Goal: Task Accomplishment & Management: Complete application form

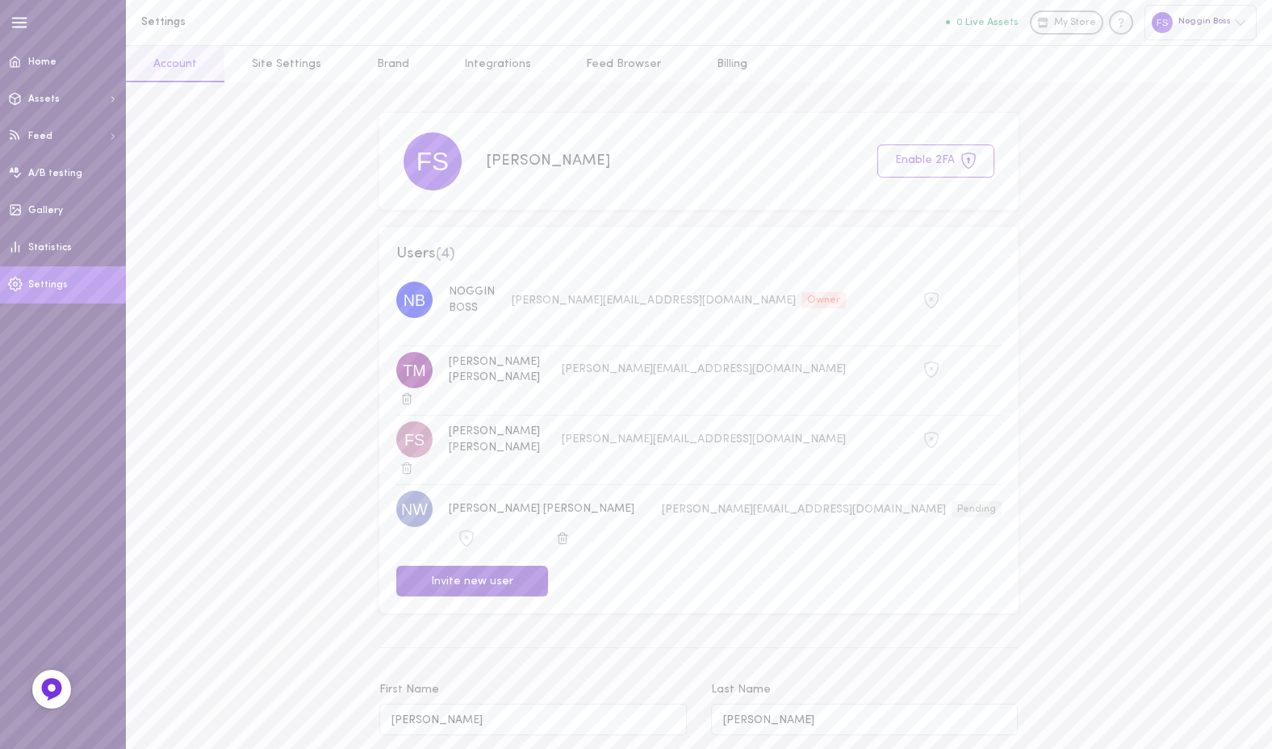
click at [483, 566] on button "Invite new user" at bounding box center [472, 581] width 152 height 31
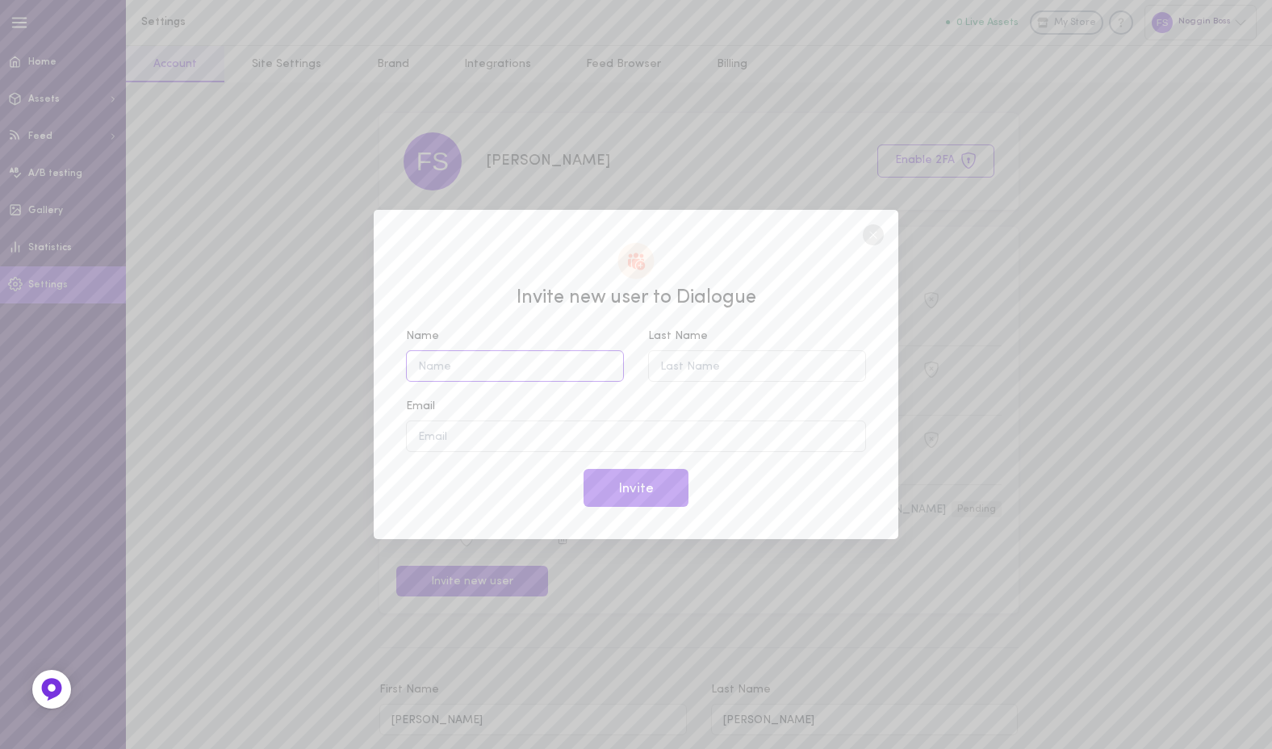
click at [442, 371] on input "Name" at bounding box center [515, 365] width 218 height 31
type input "[GEOGRAPHIC_DATA]"
click at [681, 373] on input "Last Name" at bounding box center [757, 365] width 218 height 31
type input "[PERSON_NAME]"
click at [480, 433] on input "Email" at bounding box center [636, 435] width 460 height 31
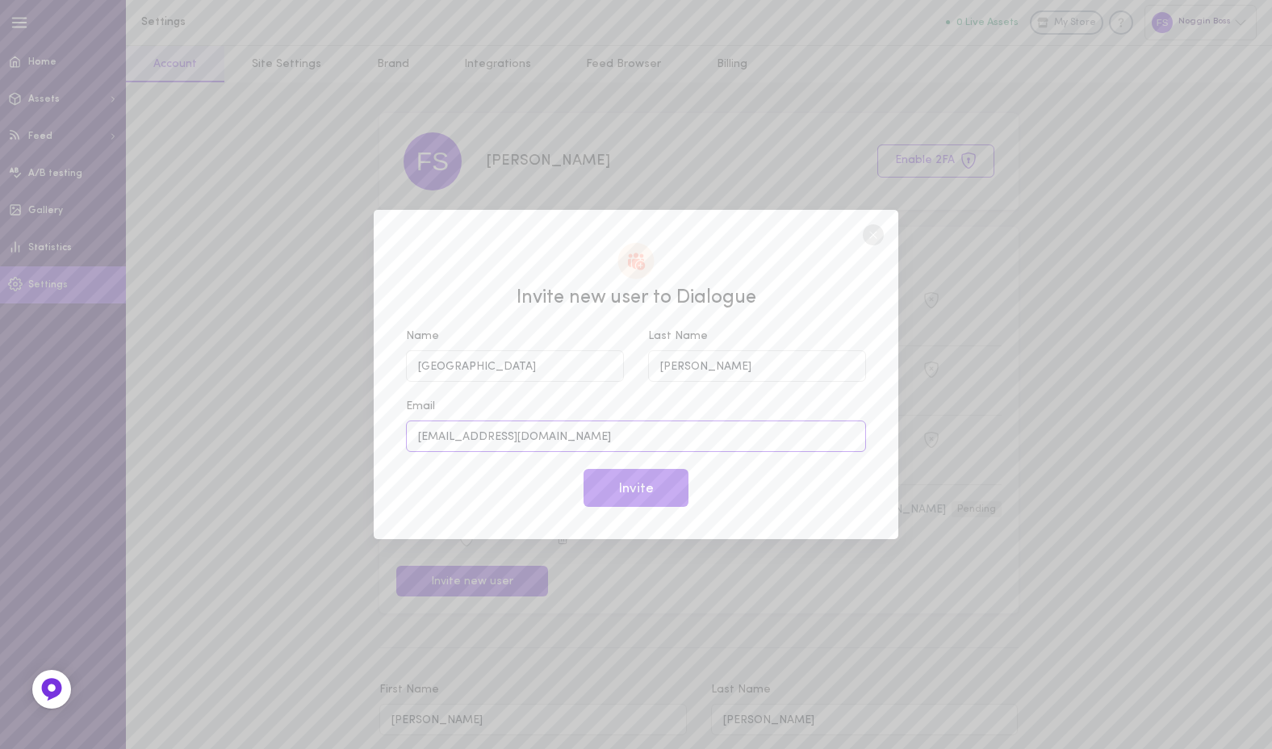
type input "[EMAIL_ADDRESS][DOMAIN_NAME]"
click at [618, 490] on button "Invite" at bounding box center [635, 488] width 105 height 38
type input "[GEOGRAPHIC_DATA]"
click at [501, 508] on div "Invite new user to Dialogue Name [PERSON_NAME] Last Name [PERSON_NAME] [PERSON_…" at bounding box center [636, 374] width 524 height 329
click at [636, 494] on button "Invite" at bounding box center [635, 488] width 105 height 38
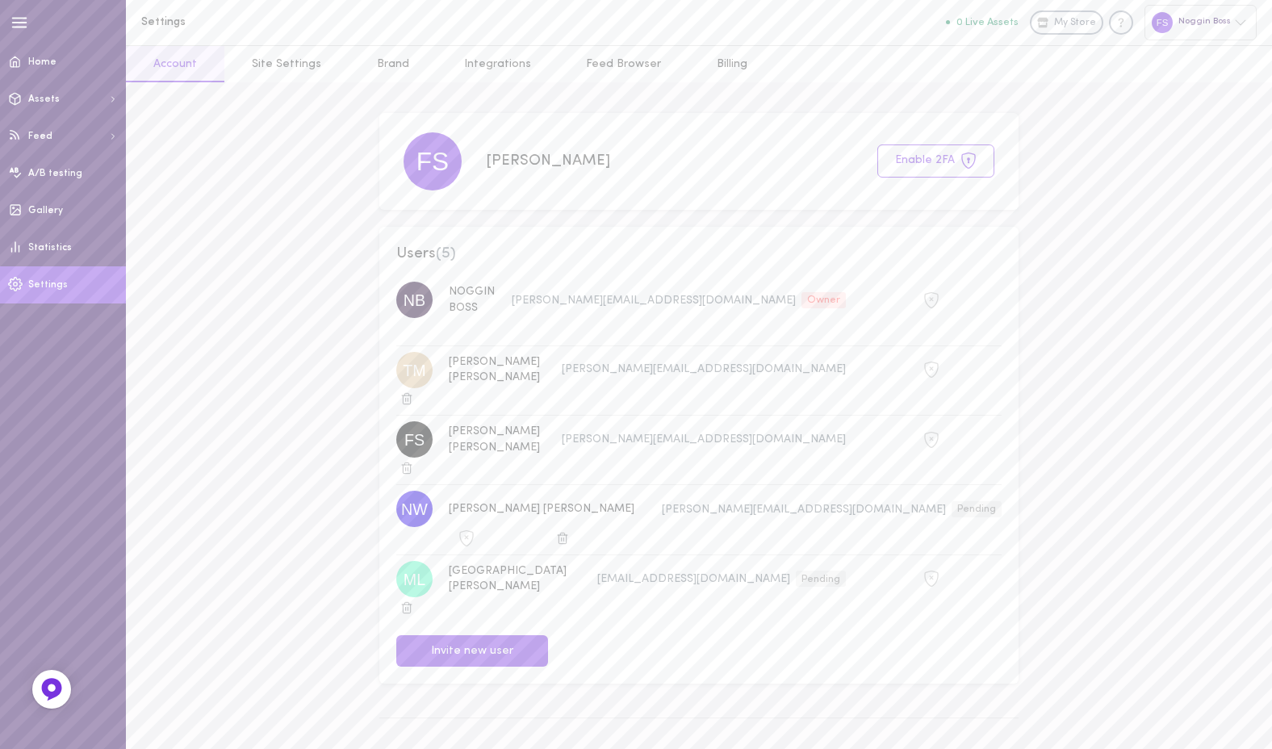
click at [36, 278] on link "Settings" at bounding box center [63, 284] width 126 height 37
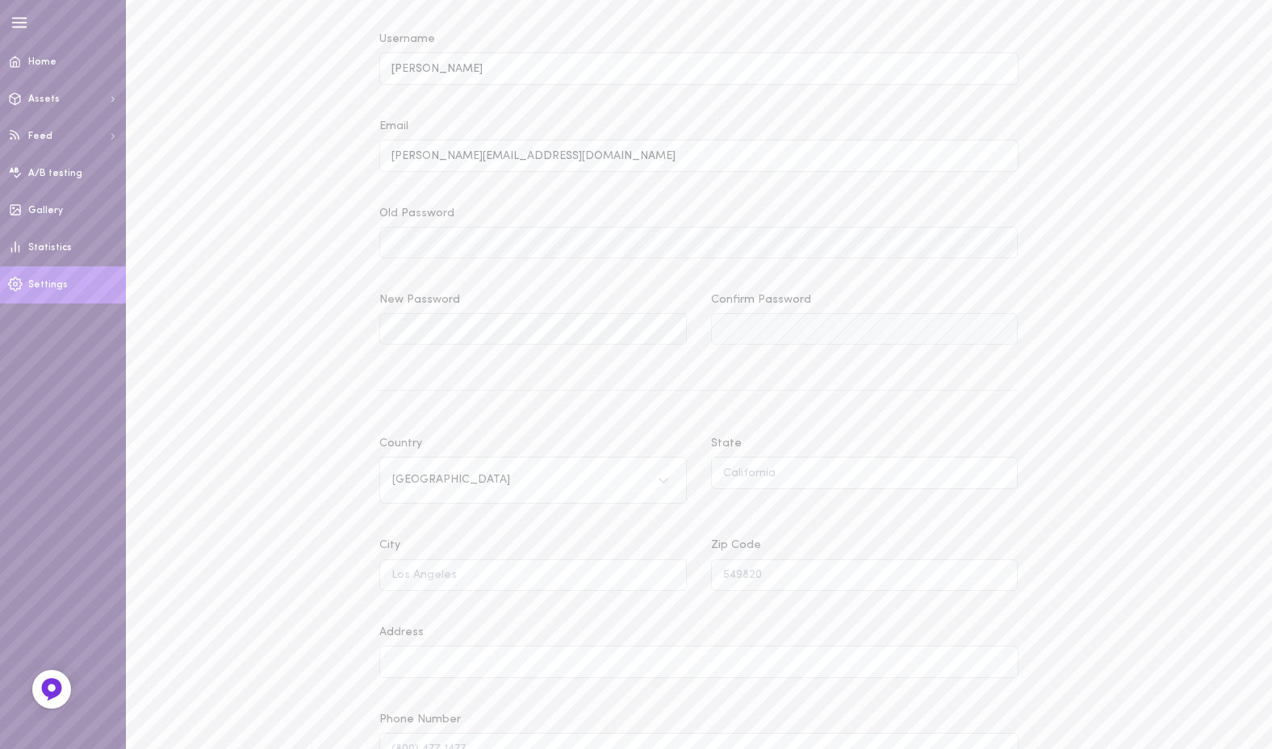
click at [37, 67] on link "Home" at bounding box center [63, 62] width 126 height 37
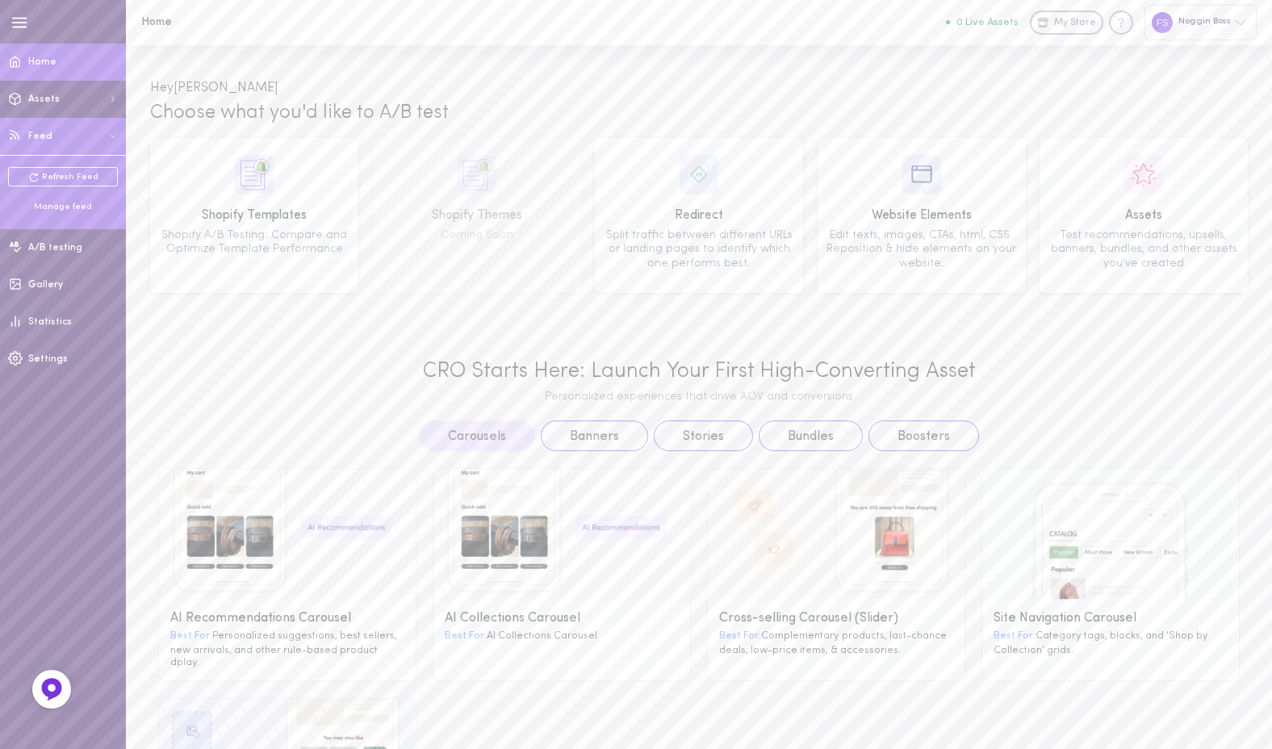
click at [56, 202] on div "Manage feed" at bounding box center [63, 207] width 110 height 12
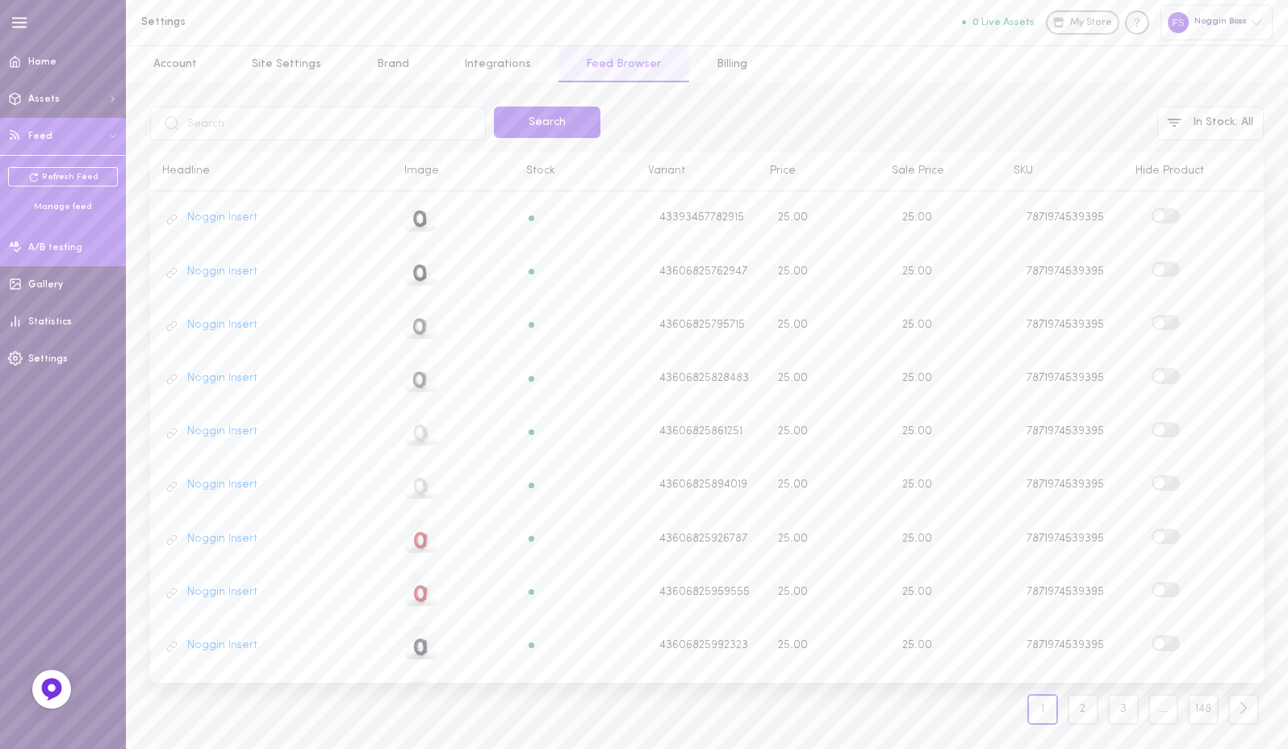
click at [44, 249] on span "A/B testing" at bounding box center [55, 248] width 54 height 10
